Goal: Task Accomplishment & Management: Use online tool/utility

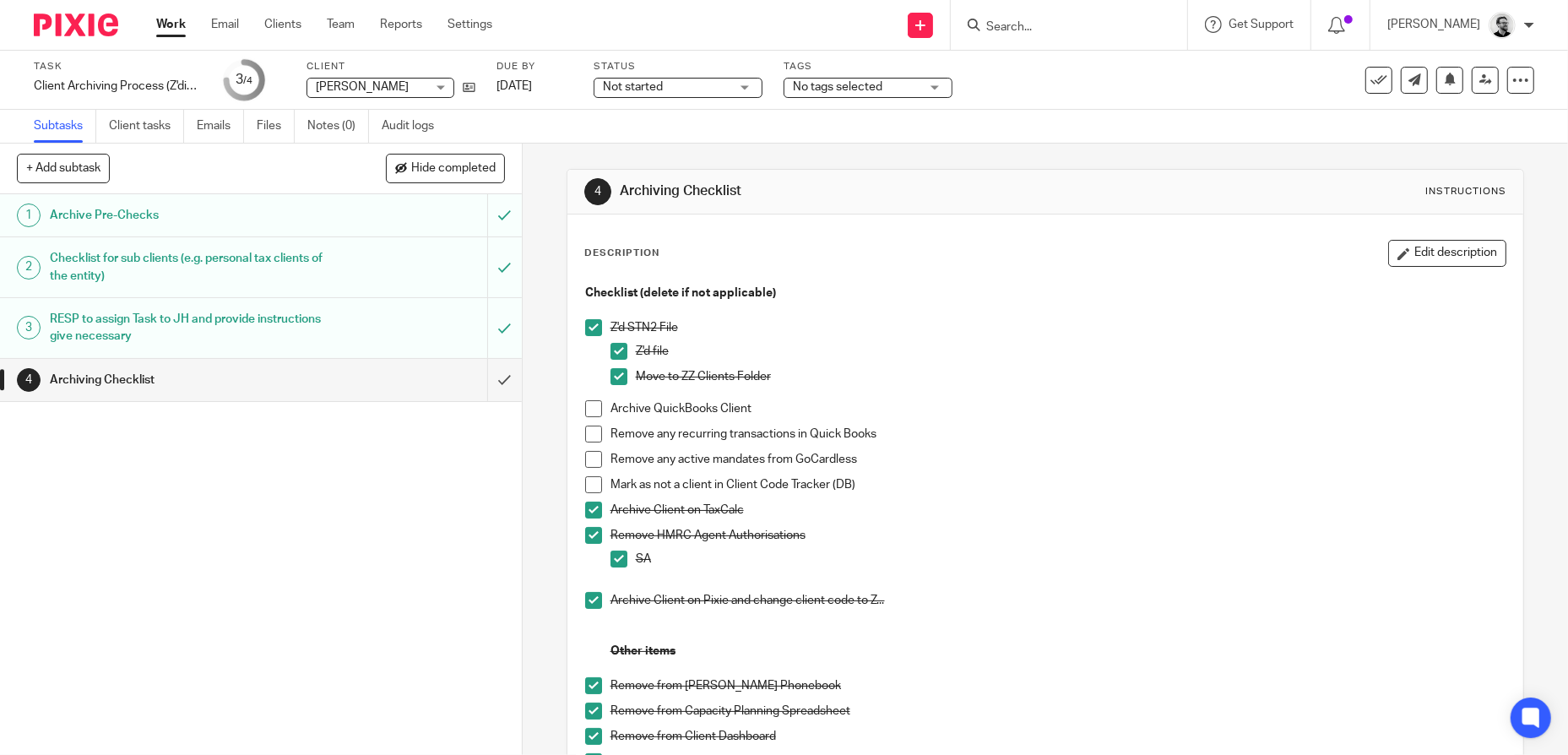
click at [590, 413] on span at bounding box center [593, 409] width 17 height 17
click at [593, 435] on span at bounding box center [593, 434] width 17 height 17
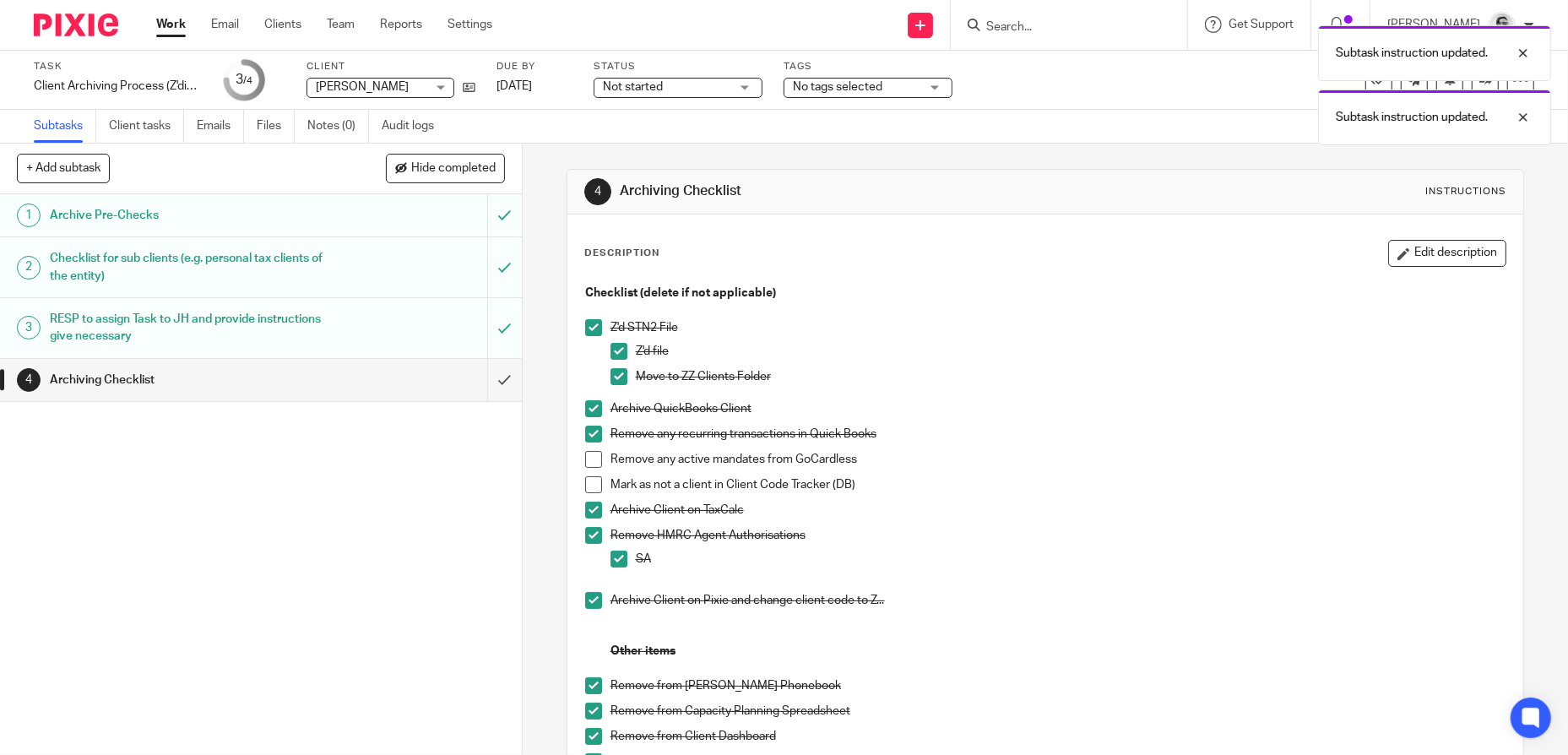
click at [1043, 397] on div "Z'd STN2 File Z'd file Move to ZZ Clients Folder" at bounding box center [1058, 360] width 896 height 81
click at [164, 28] on link "Work" at bounding box center [171, 24] width 30 height 17
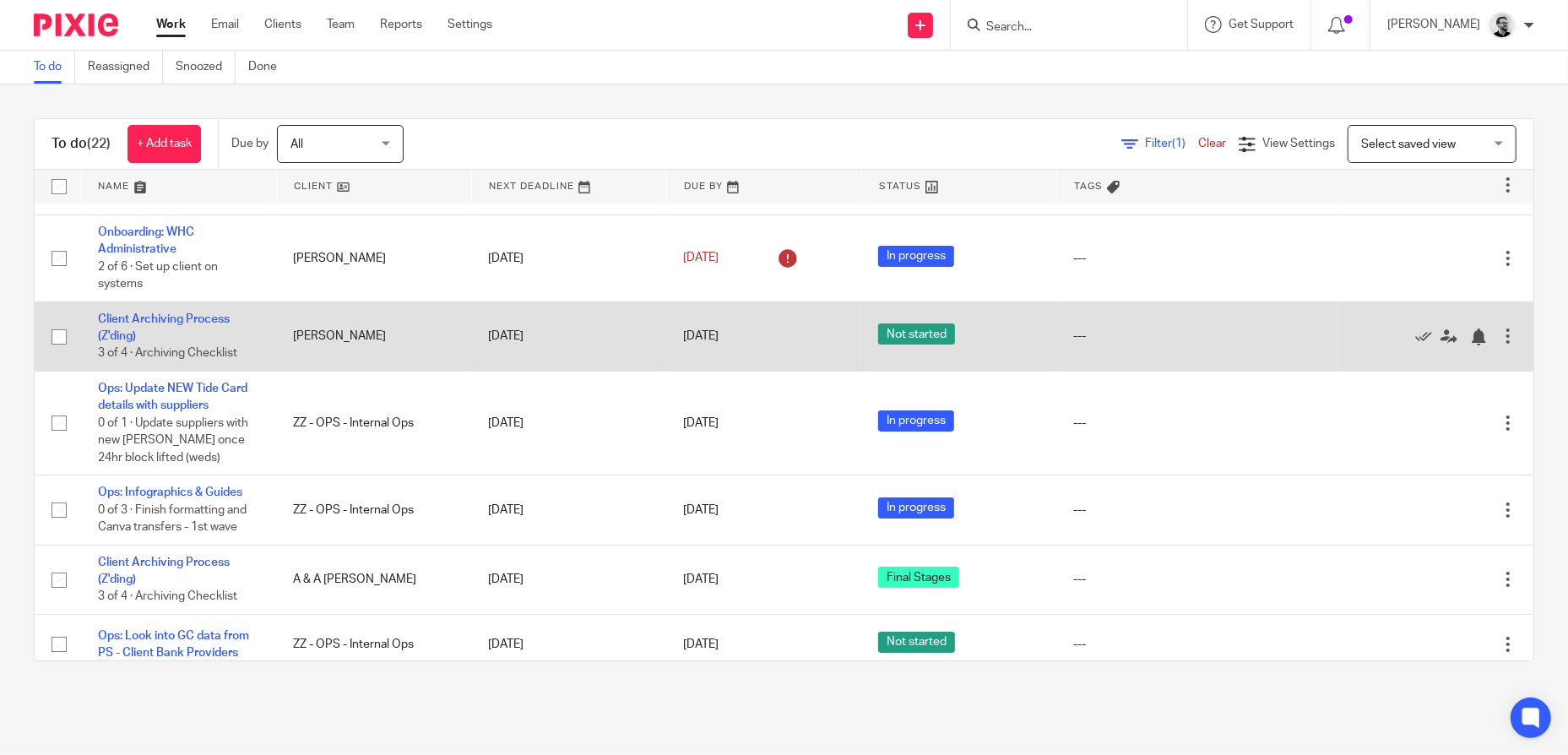
scroll to position [85, 0]
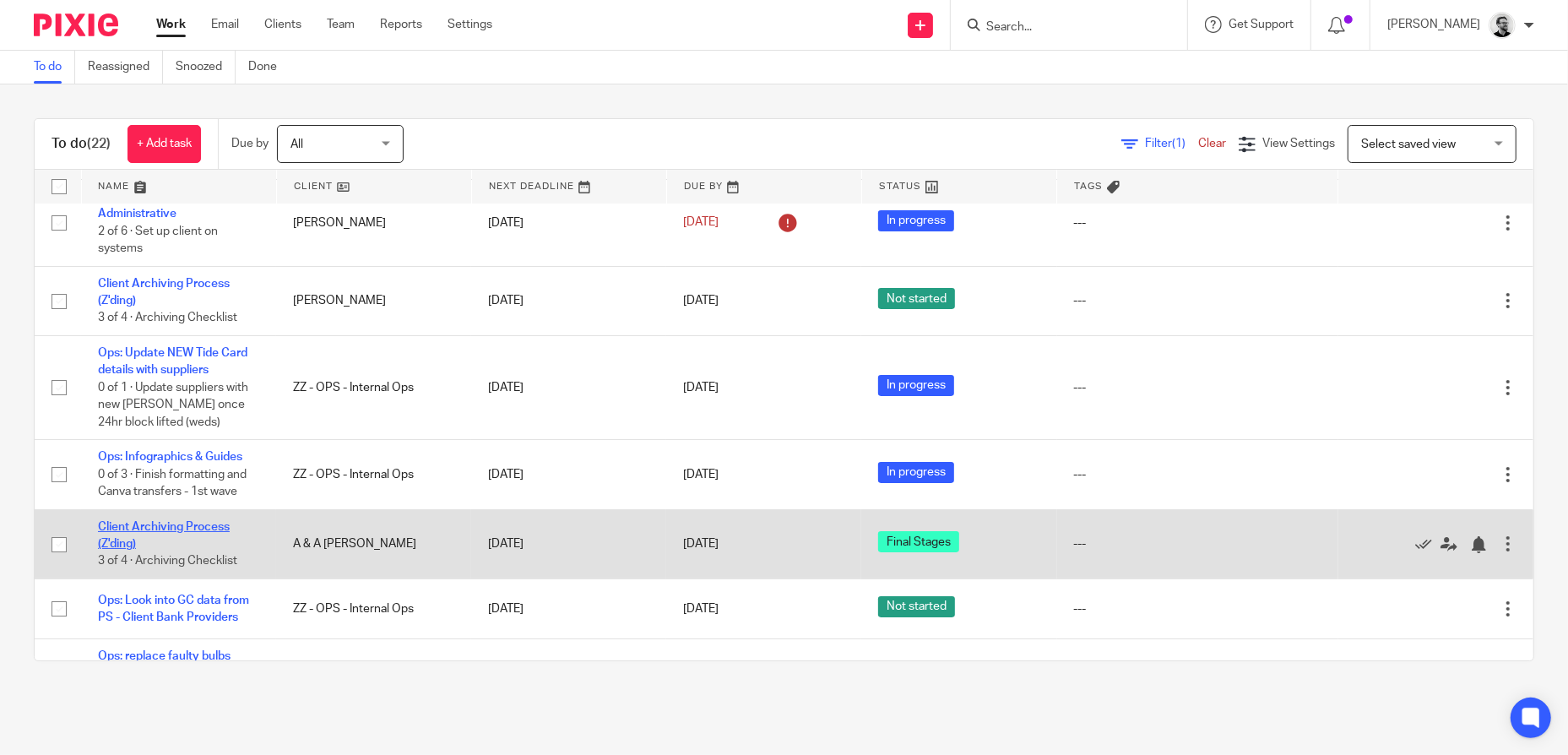
click at [221, 522] on link "Client Archiving Process (Z'ding)" at bounding box center [164, 535] width 132 height 29
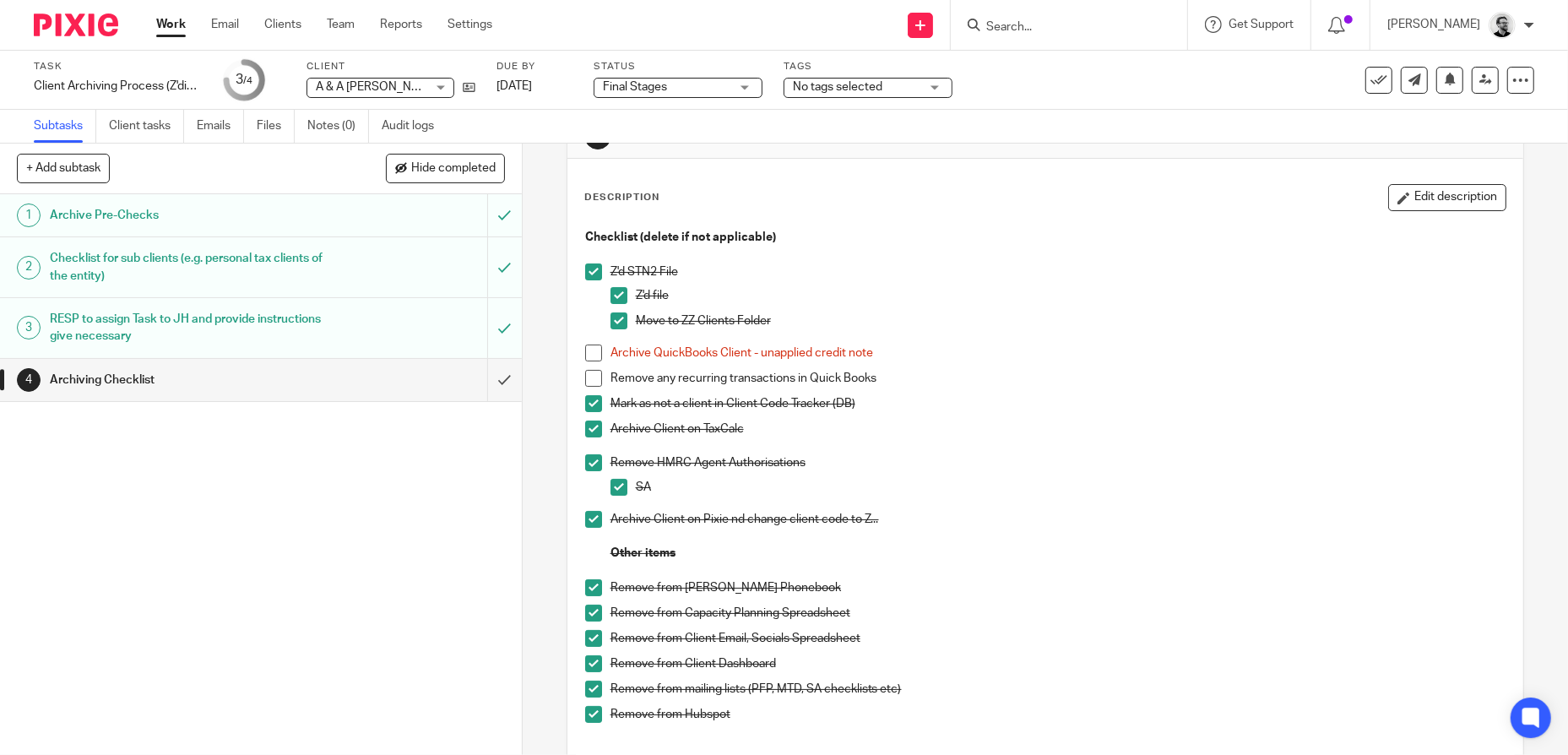
scroll to position [85, 0]
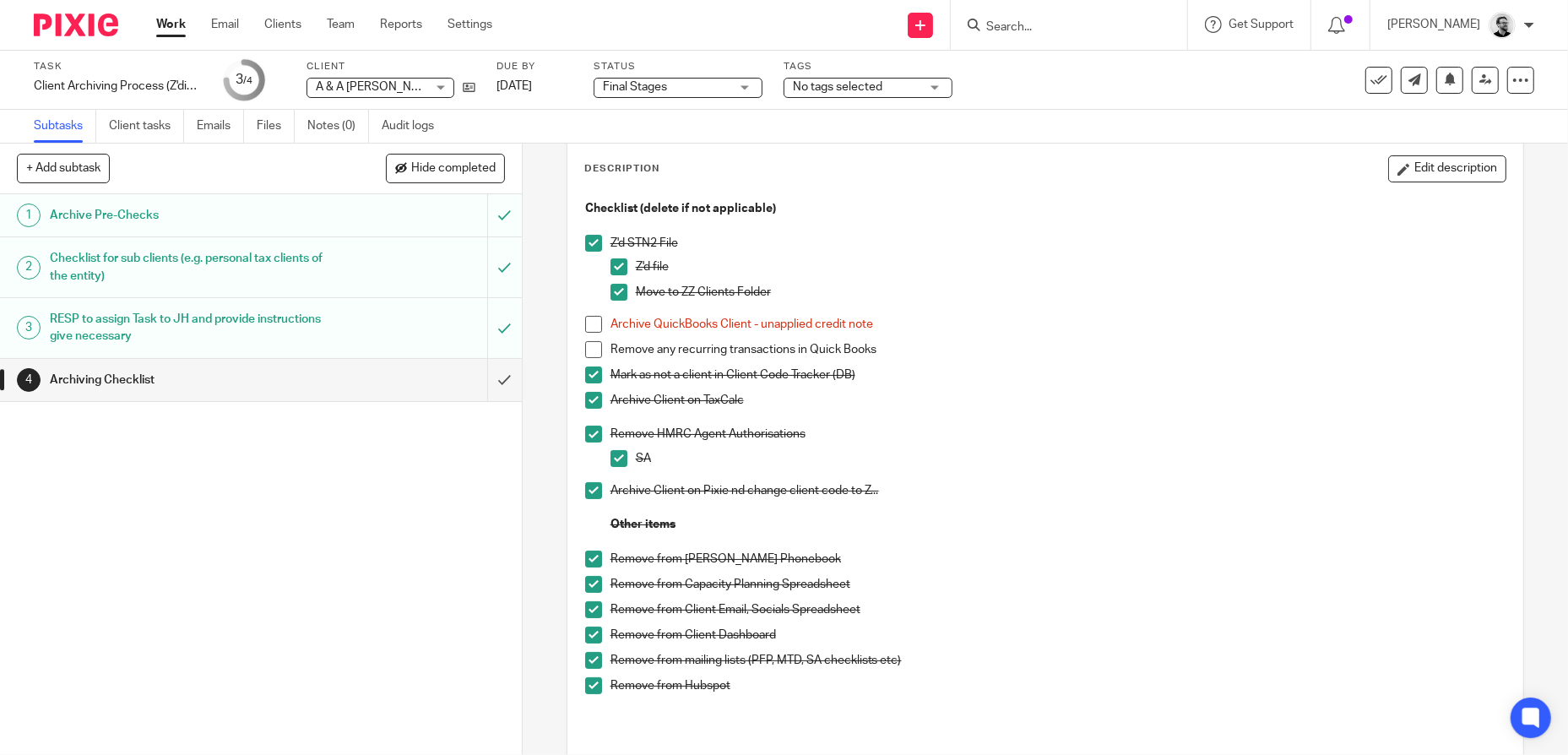
click at [588, 327] on span at bounding box center [593, 324] width 17 height 17
click at [590, 349] on span at bounding box center [593, 349] width 17 height 17
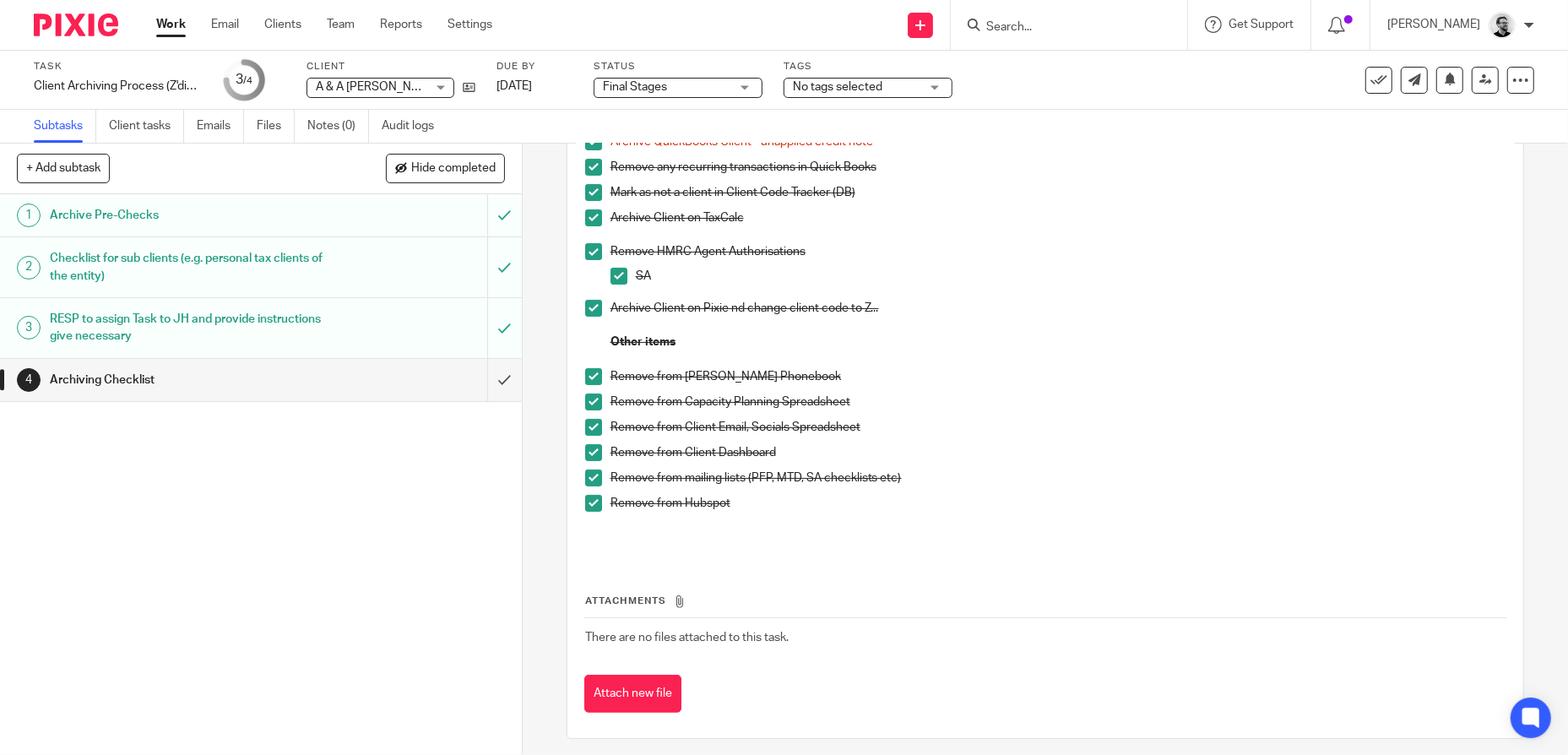
scroll to position [0, 0]
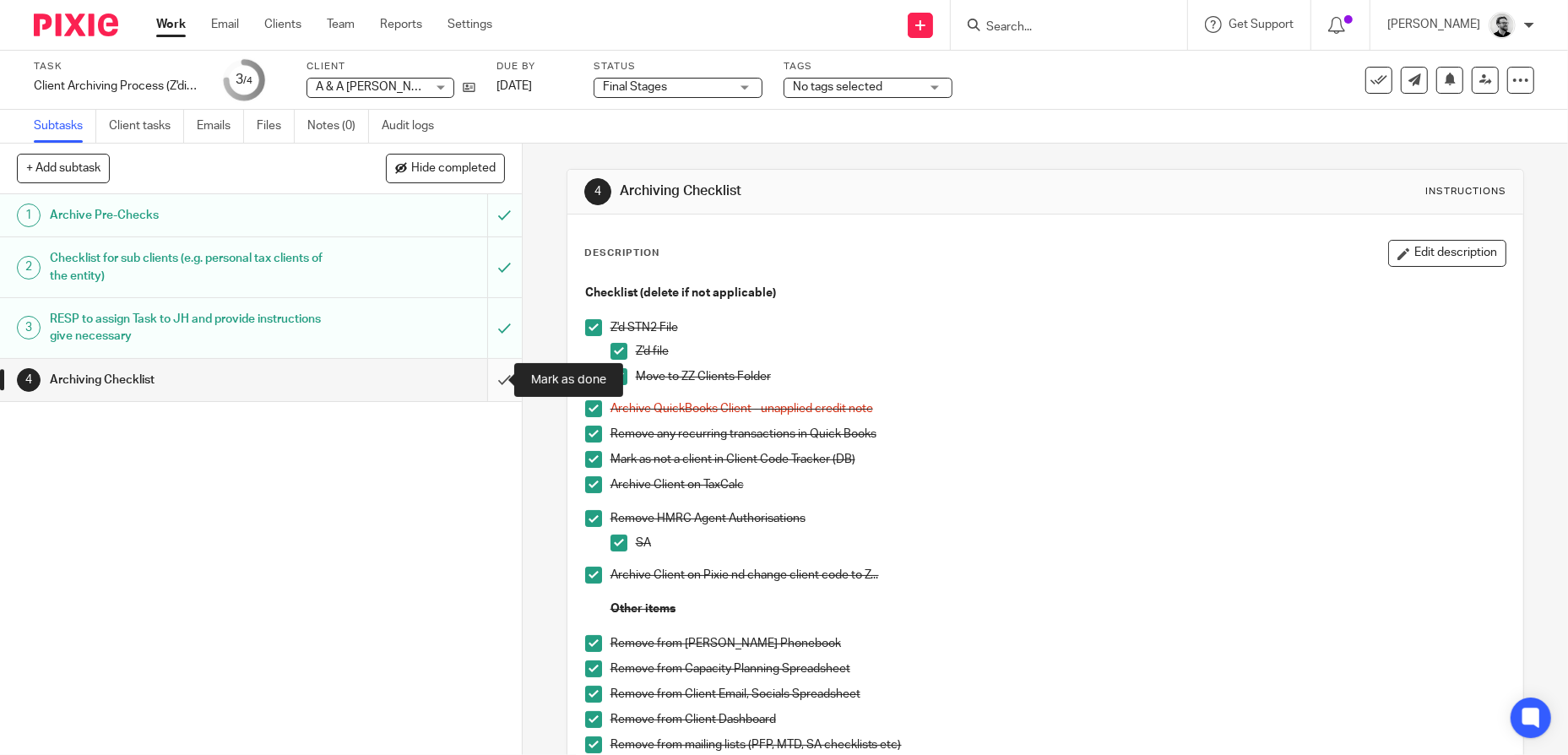
click at [496, 380] on input "submit" at bounding box center [261, 380] width 522 height 42
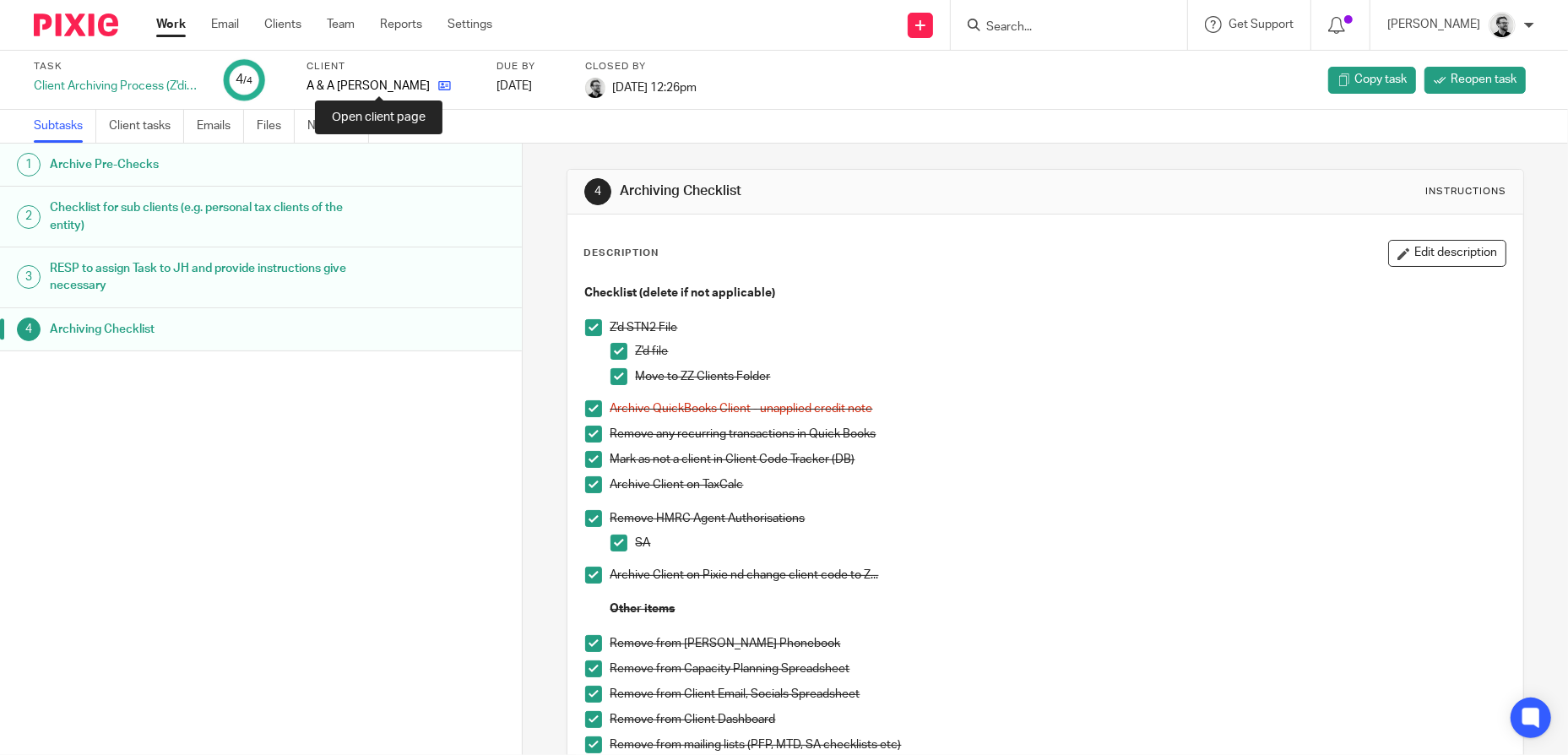
click at [438, 85] on icon at bounding box center [444, 86] width 12 height 12
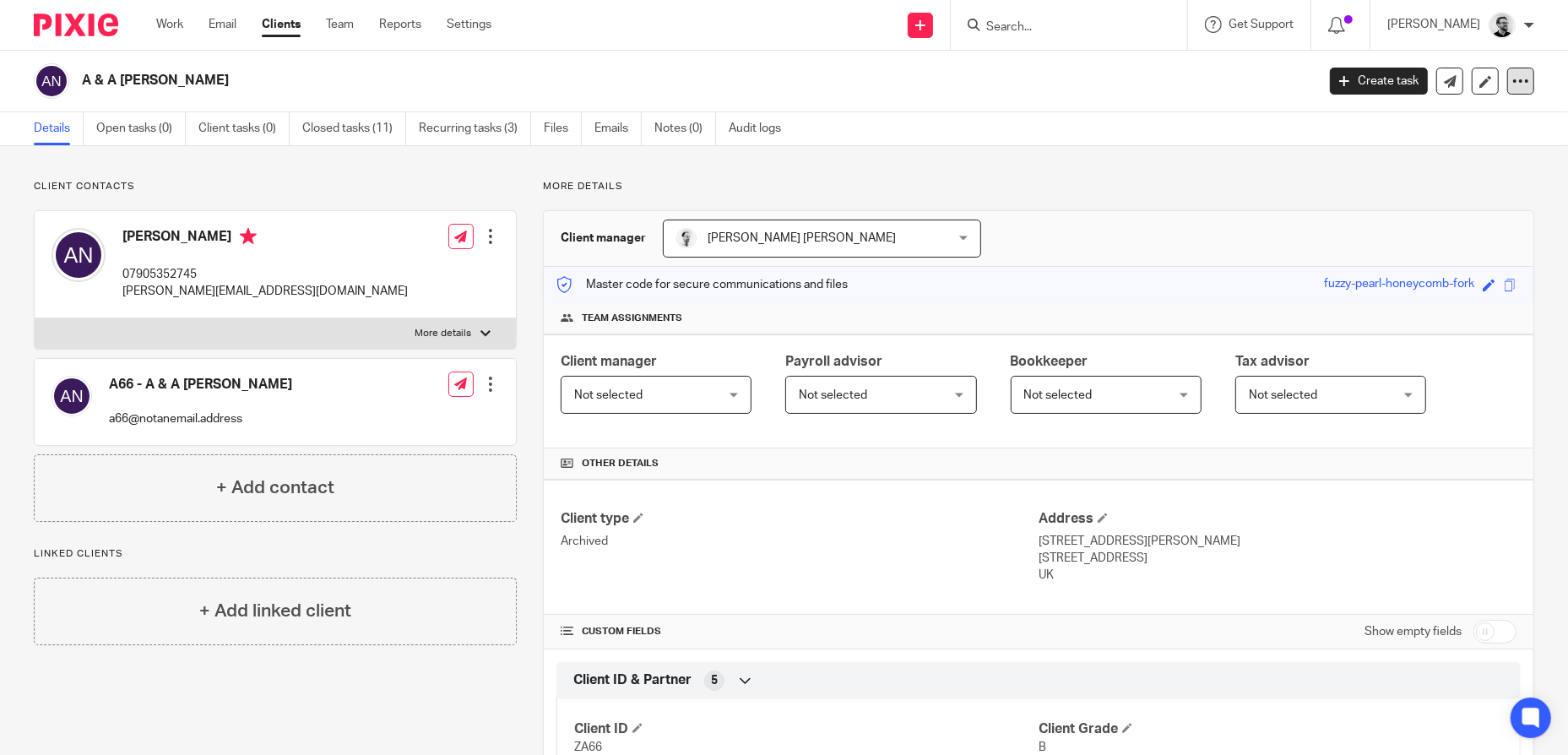
click at [1516, 83] on icon at bounding box center [1521, 80] width 17 height 17
click at [1388, 197] on button "Archive client" at bounding box center [1416, 196] width 186 height 22
click at [181, 20] on link "Work" at bounding box center [170, 24] width 27 height 17
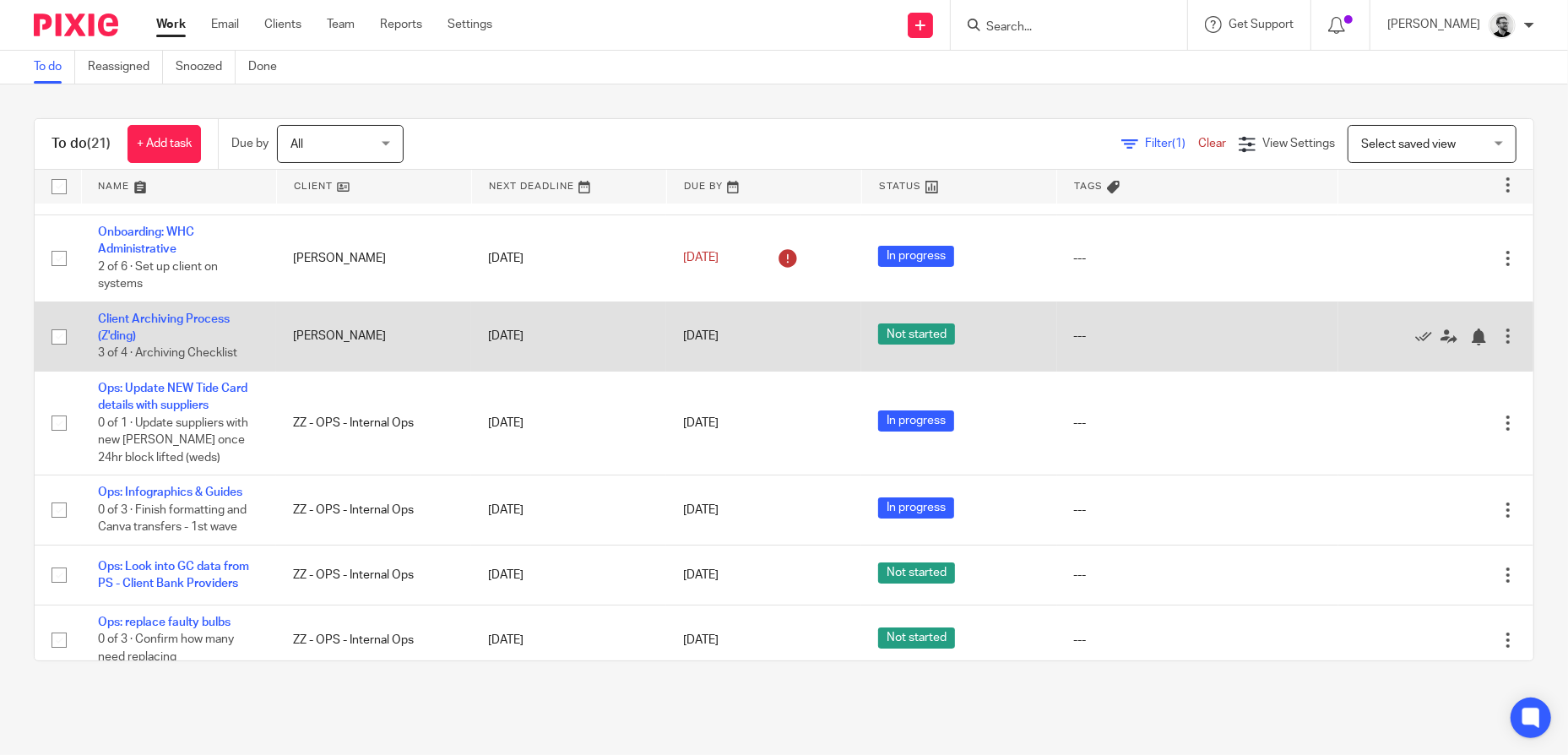
scroll to position [85, 0]
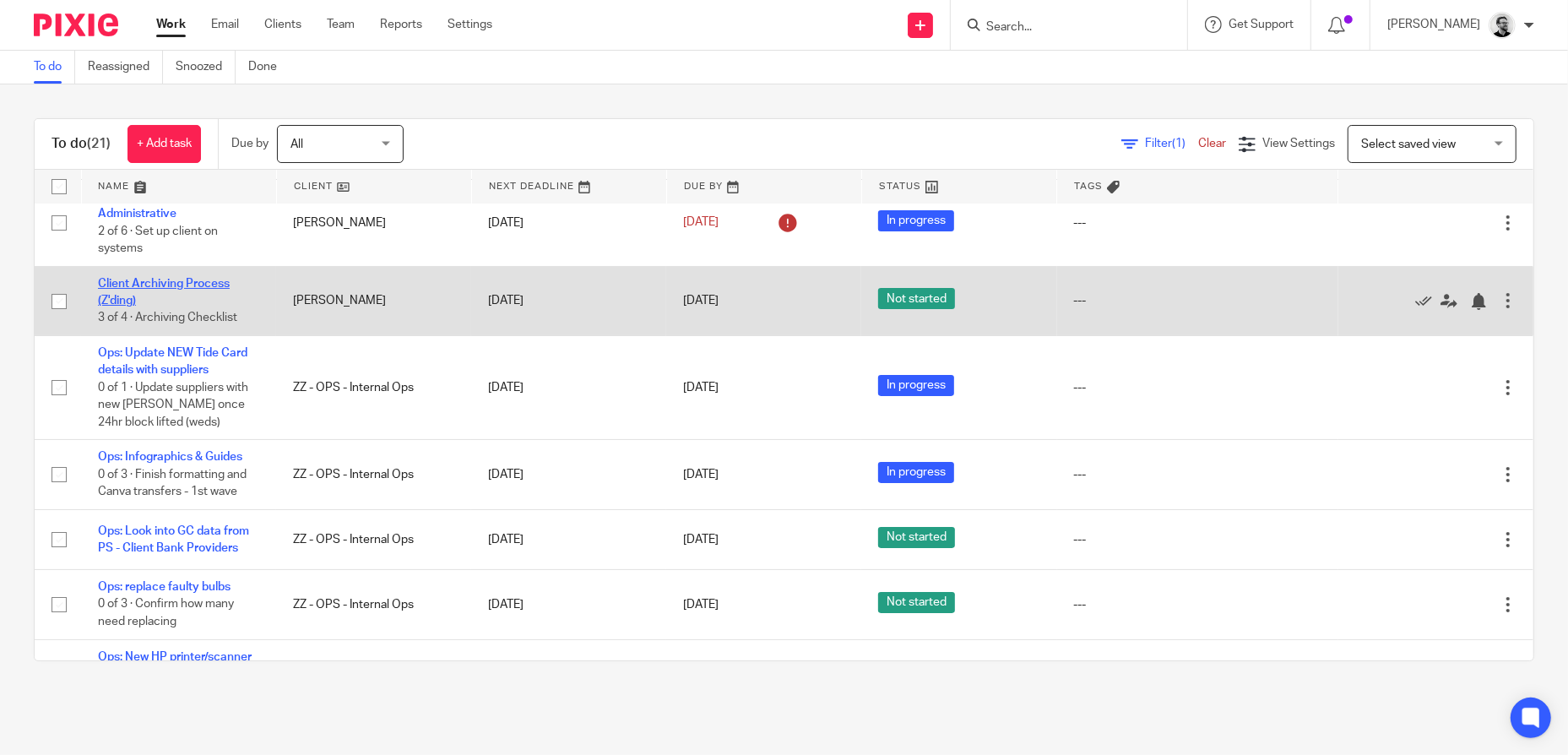
click at [168, 283] on link "Client Archiving Process (Z'ding)" at bounding box center [164, 292] width 132 height 29
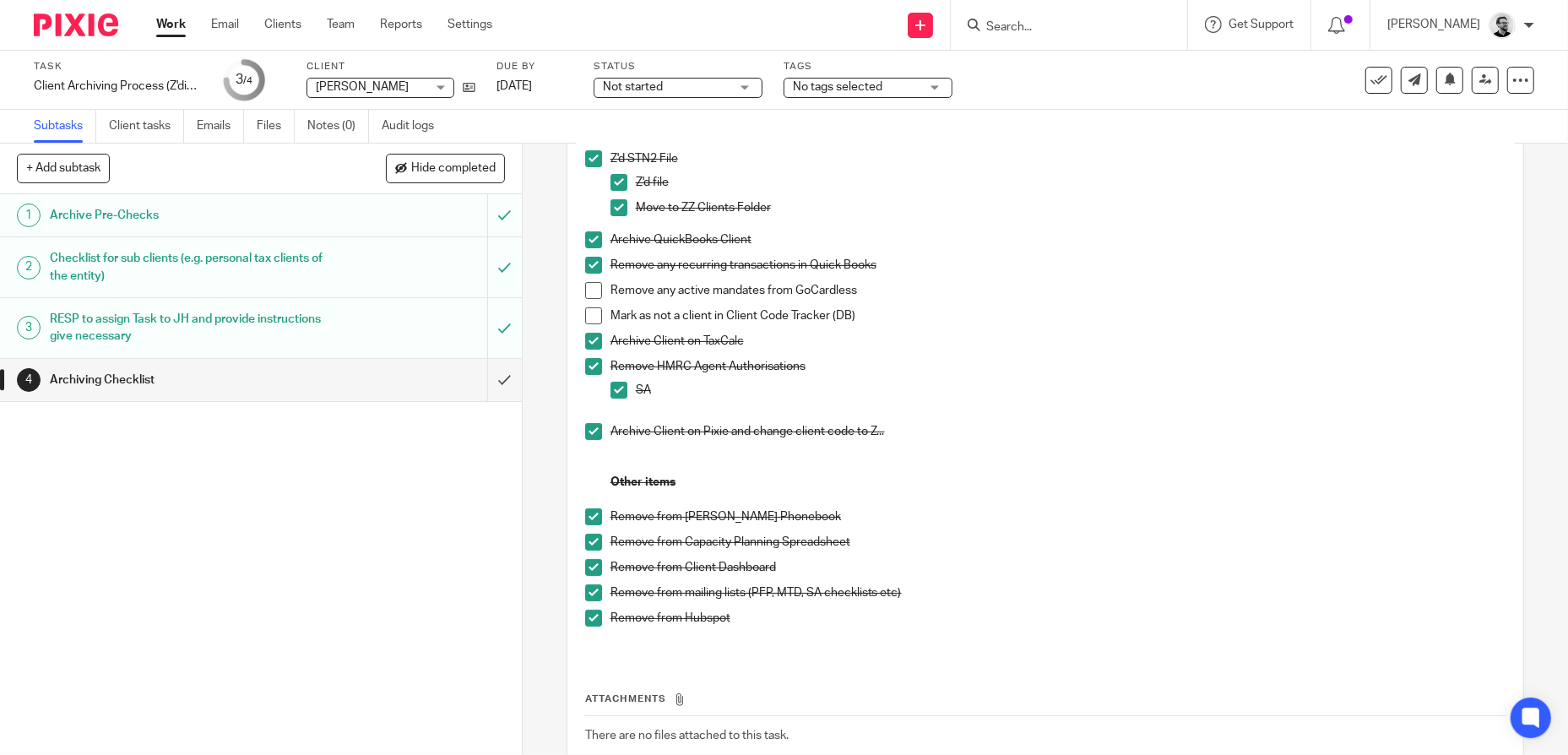
scroll to position [85, 0]
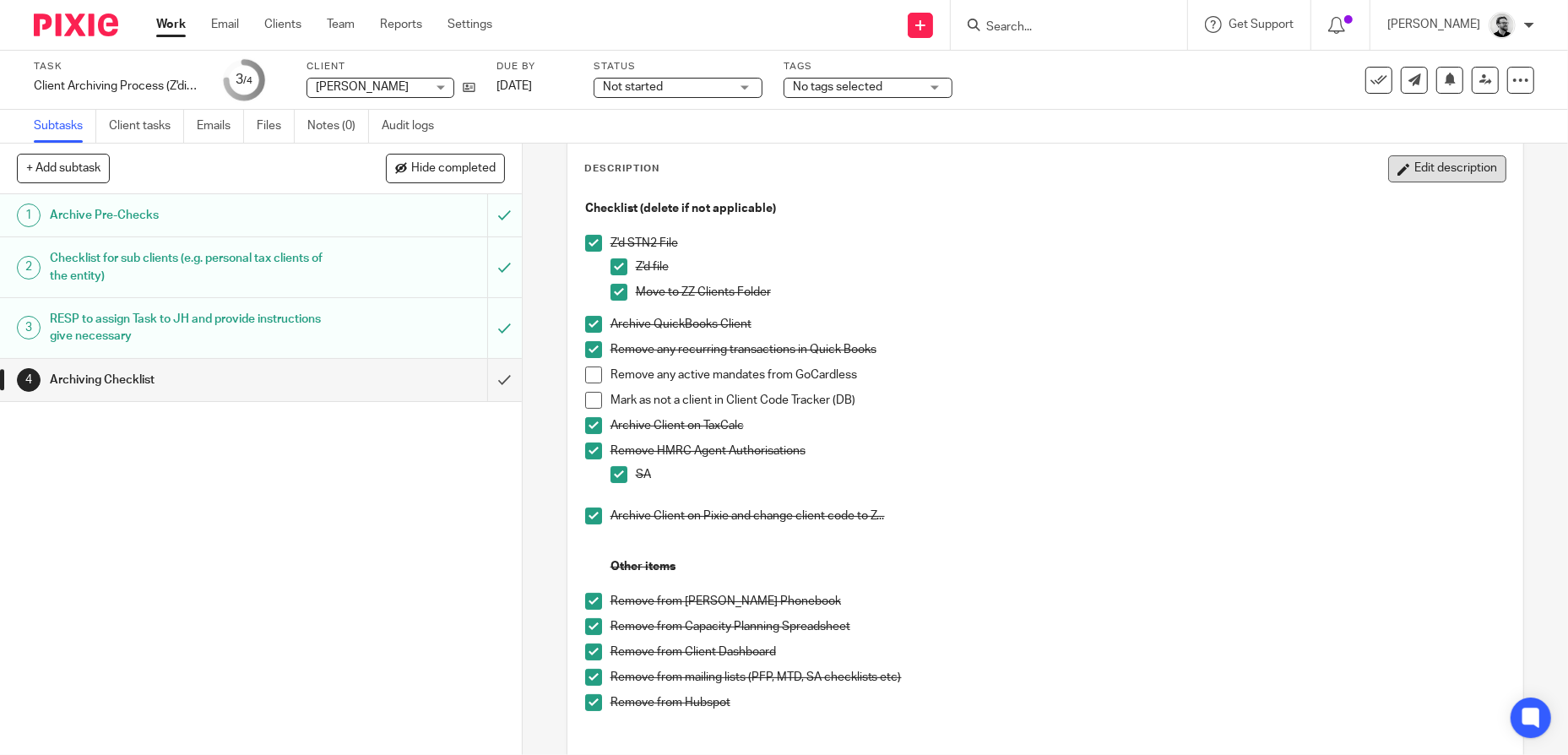
click at [1432, 171] on button "Edit description" at bounding box center [1447, 169] width 118 height 27
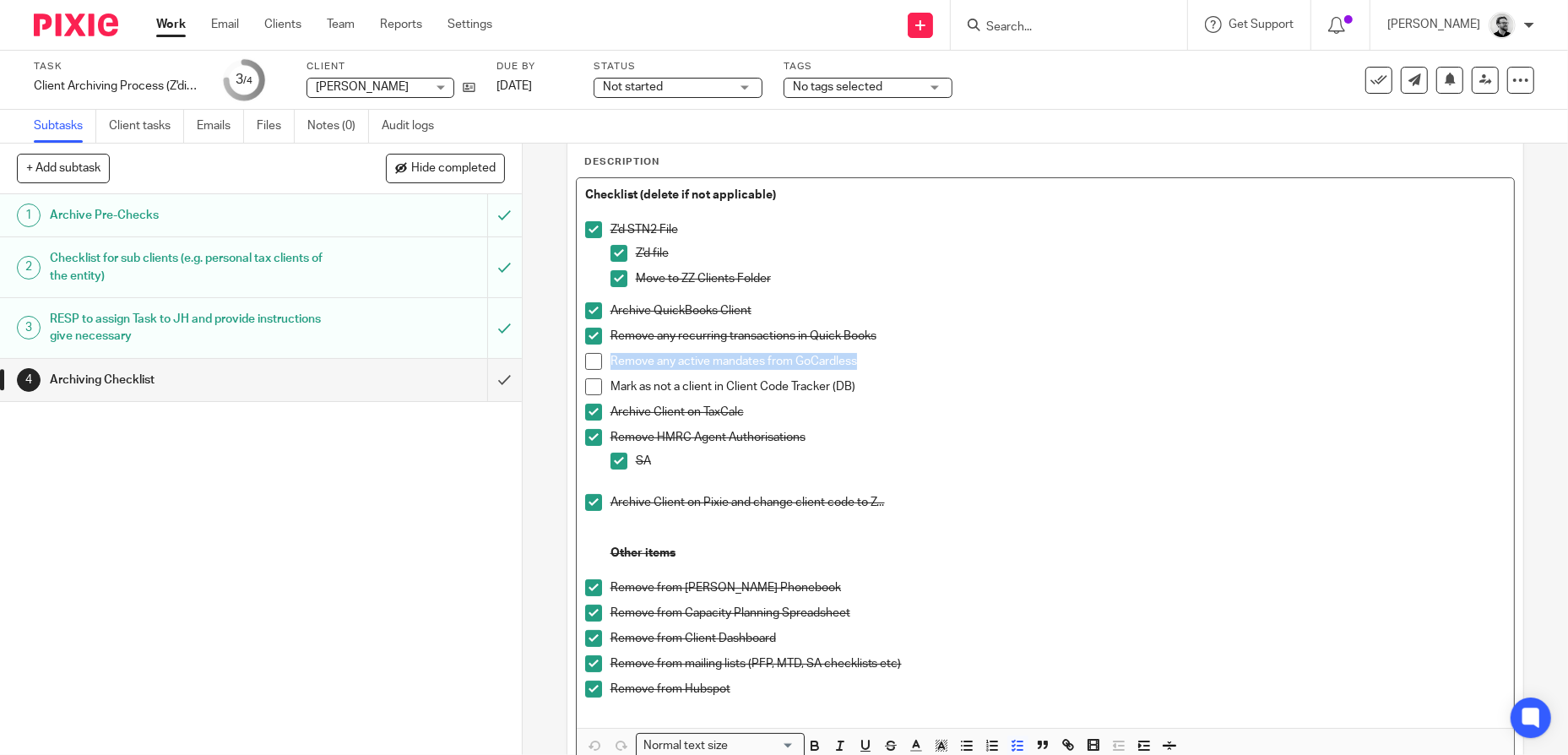
drag, startPoint x: 897, startPoint y: 360, endPoint x: 574, endPoint y: 361, distance: 323.0
click at [577, 361] on div "Checklist (delete if not applicable) Z'd STN2 File Z'd file Move to ZZ Clients …" at bounding box center [1046, 453] width 938 height 549
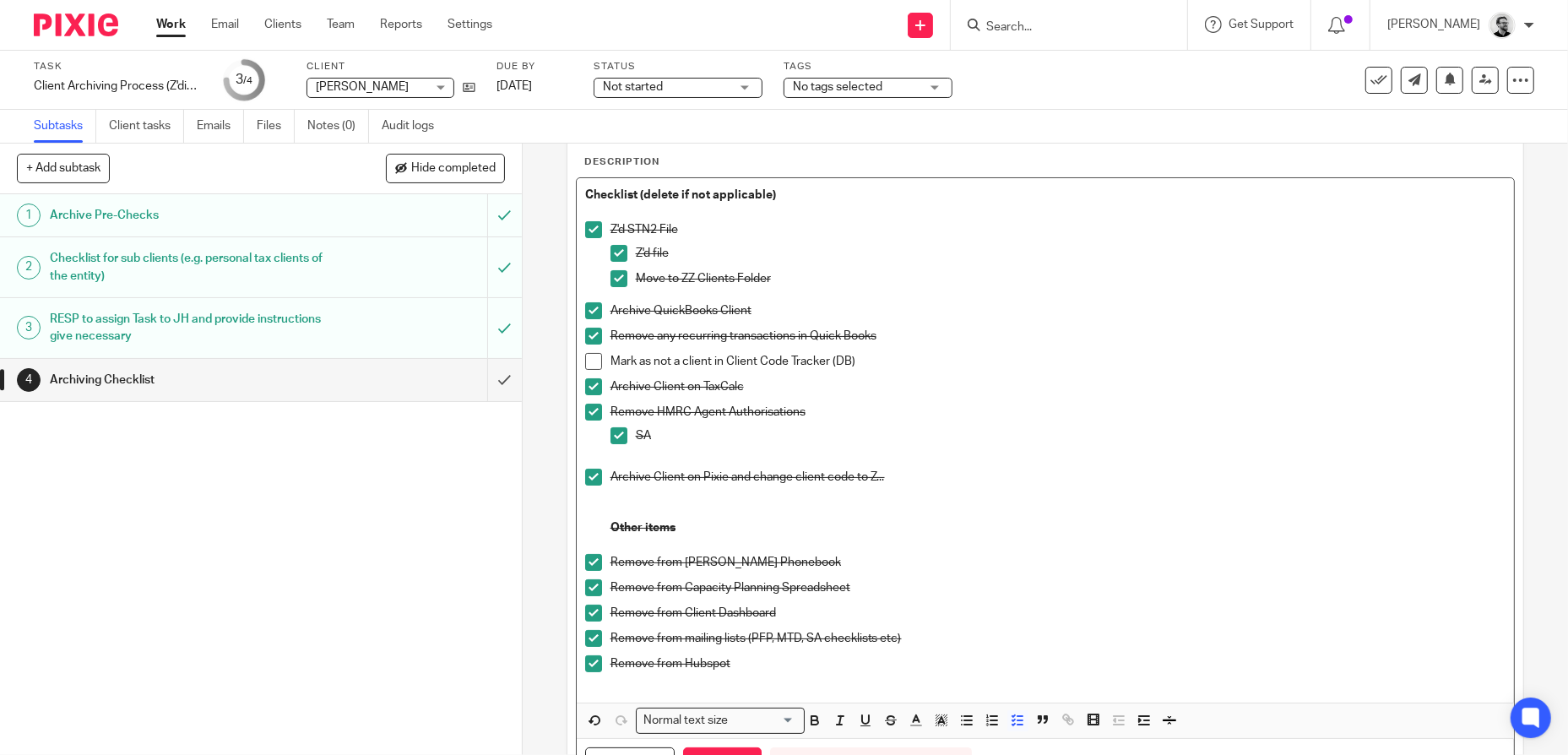
click at [1198, 462] on div "Remove HMRC Agent Authorisations SA" at bounding box center [1058, 437] width 896 height 65
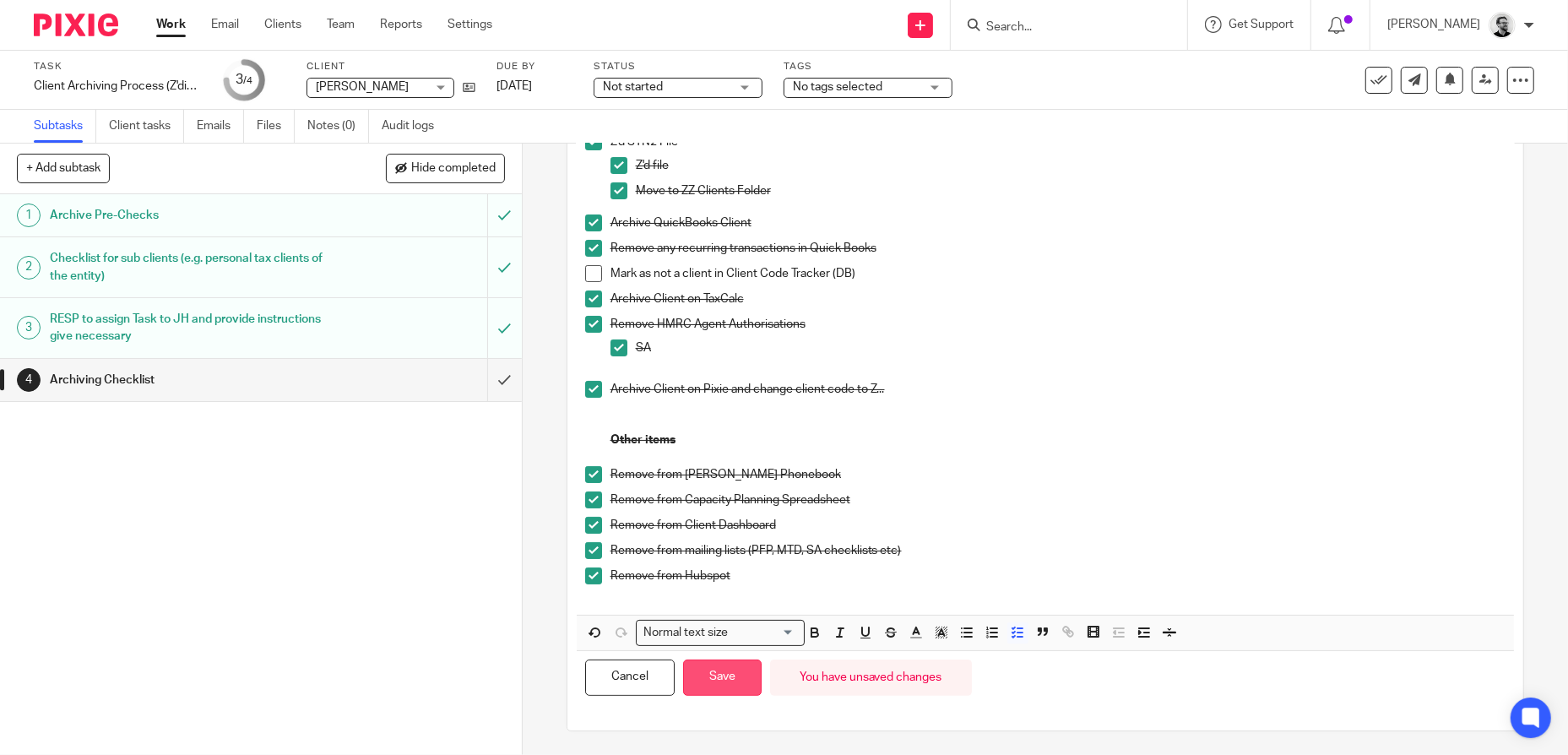
click at [728, 682] on button "Save" at bounding box center [722, 678] width 79 height 37
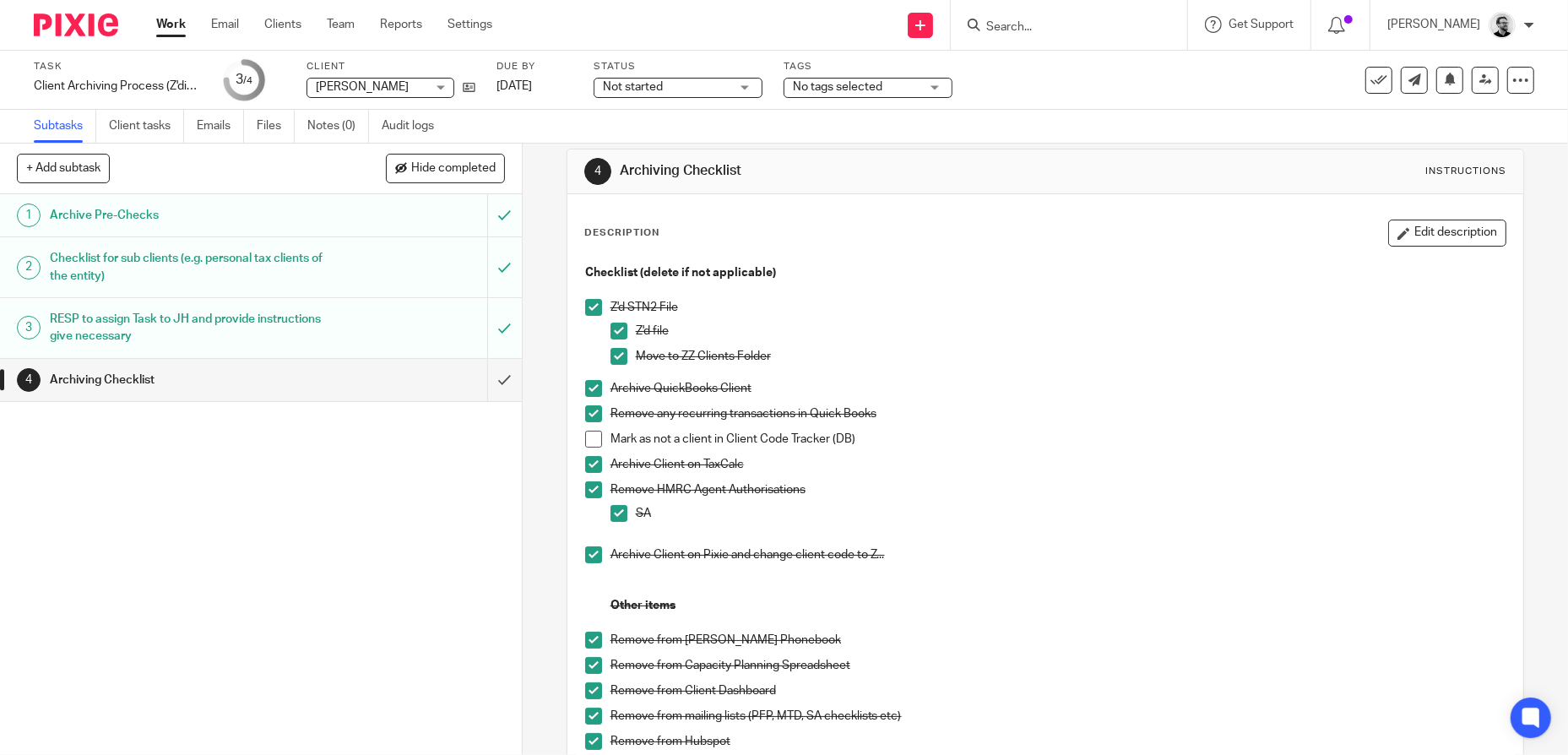
scroll to position [17, 0]
click at [589, 442] on span at bounding box center [593, 441] width 17 height 17
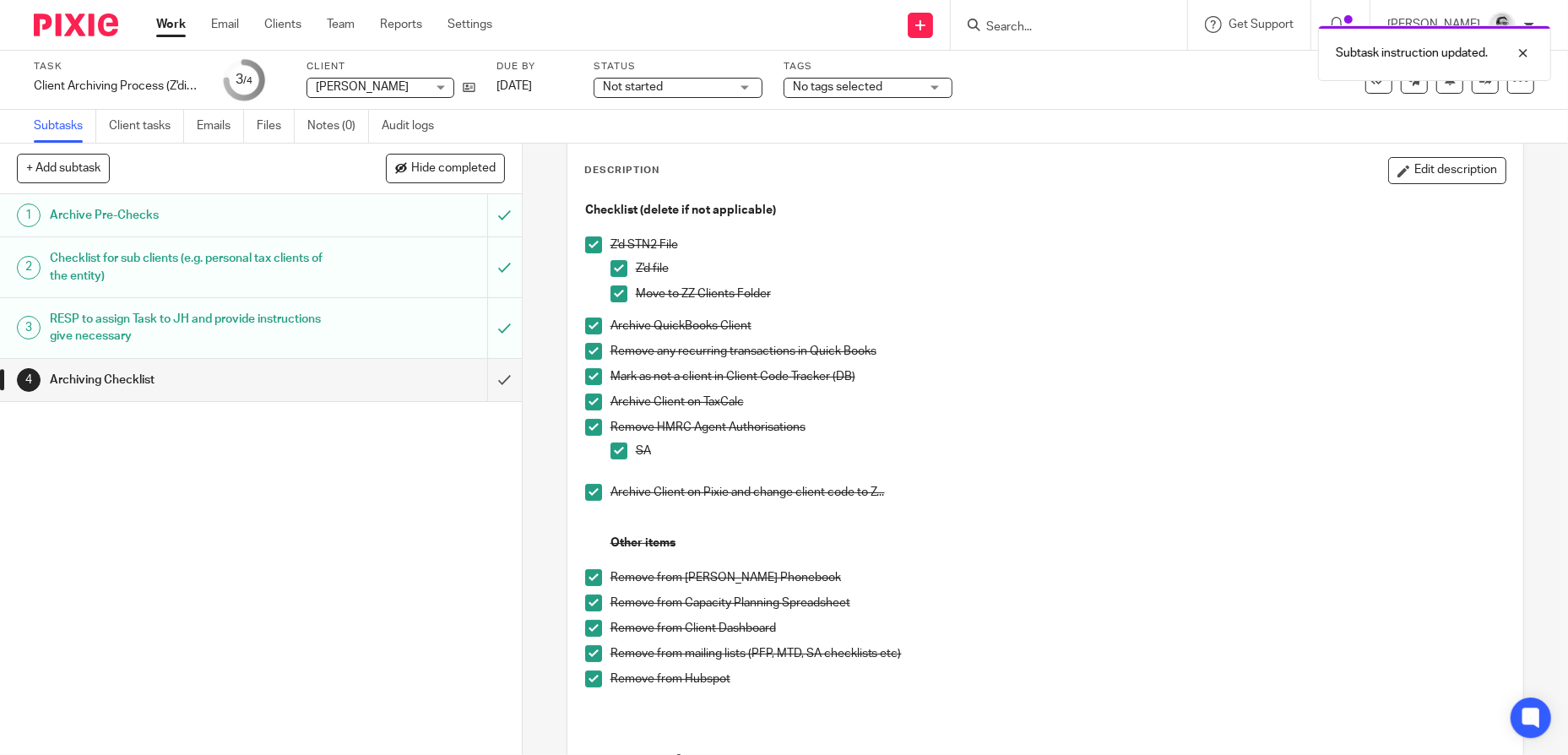
scroll to position [81, 0]
click at [478, 381] on input "submit" at bounding box center [261, 380] width 522 height 42
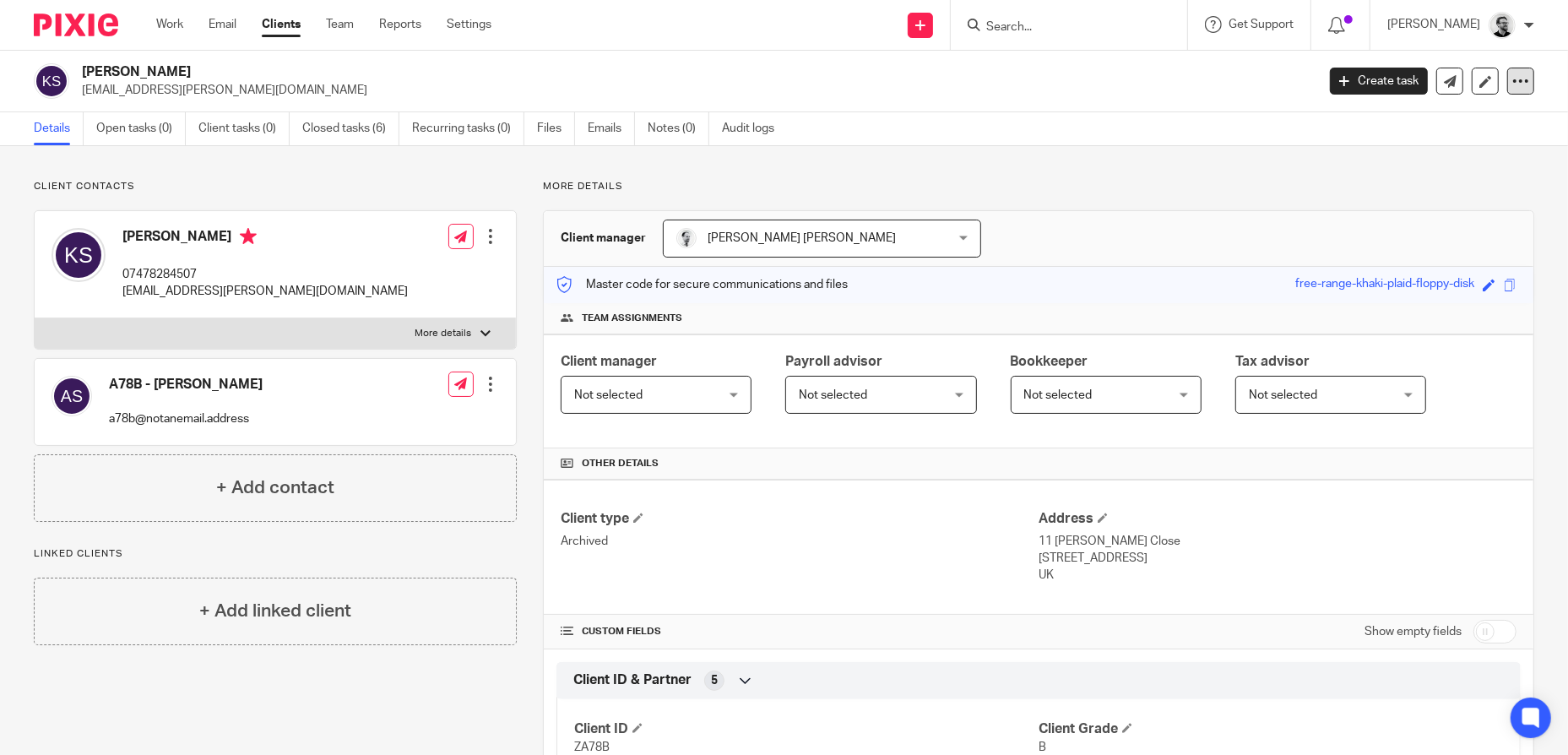
click at [1513, 87] on icon at bounding box center [1521, 80] width 17 height 17
click at [1381, 190] on button "Archive client" at bounding box center [1416, 196] width 186 height 22
click at [173, 25] on link "Work" at bounding box center [170, 24] width 27 height 17
